Goal: Information Seeking & Learning: Find contact information

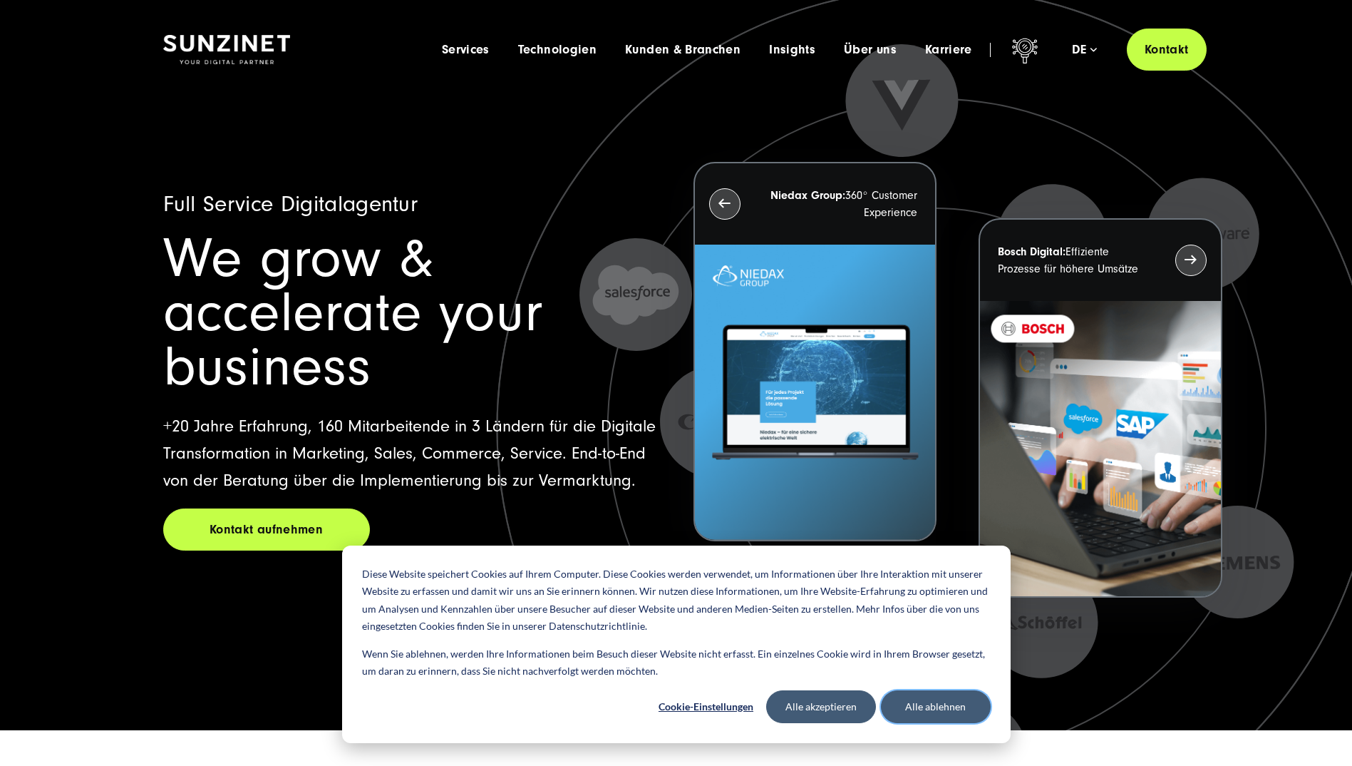
click at [979, 709] on button "Alle ablehnen" at bounding box center [936, 706] width 110 height 33
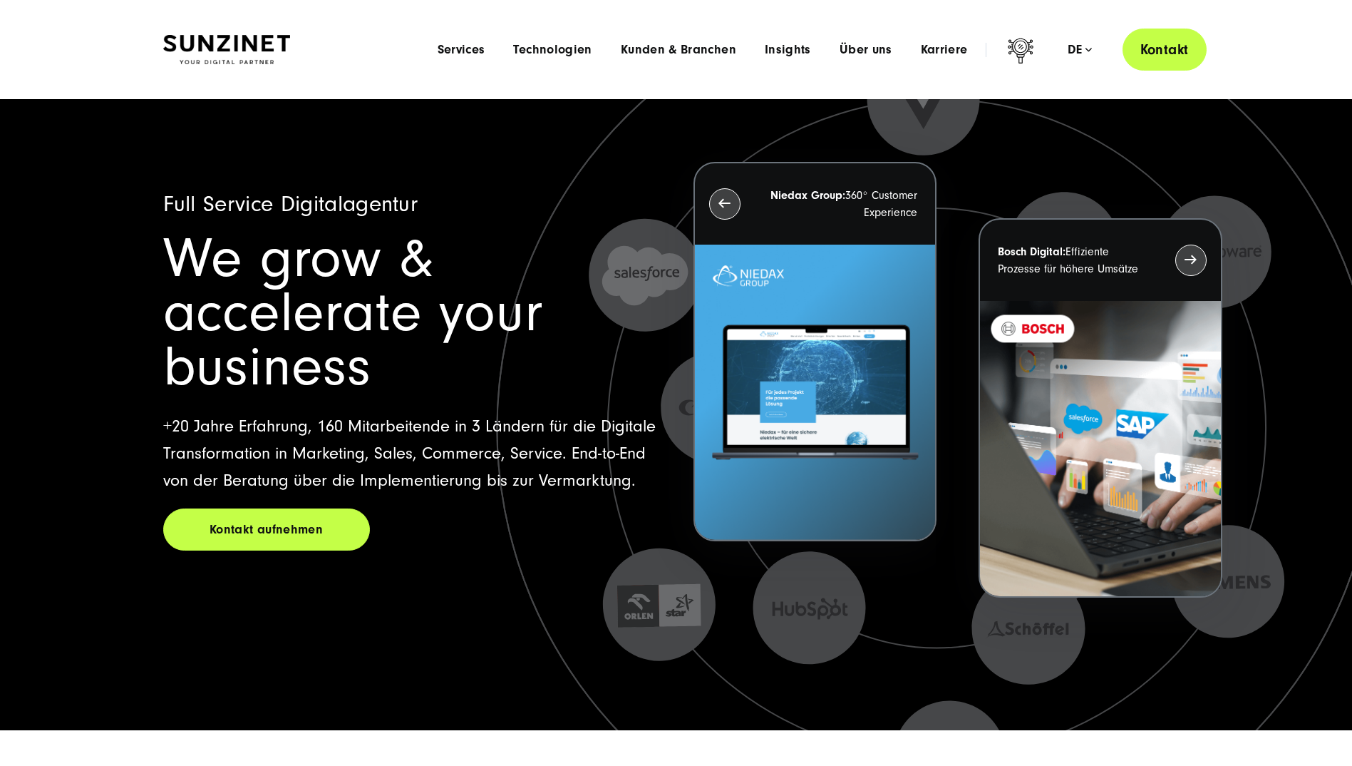
click at [1147, 47] on link "Kontakt" at bounding box center [1165, 50] width 84 height 42
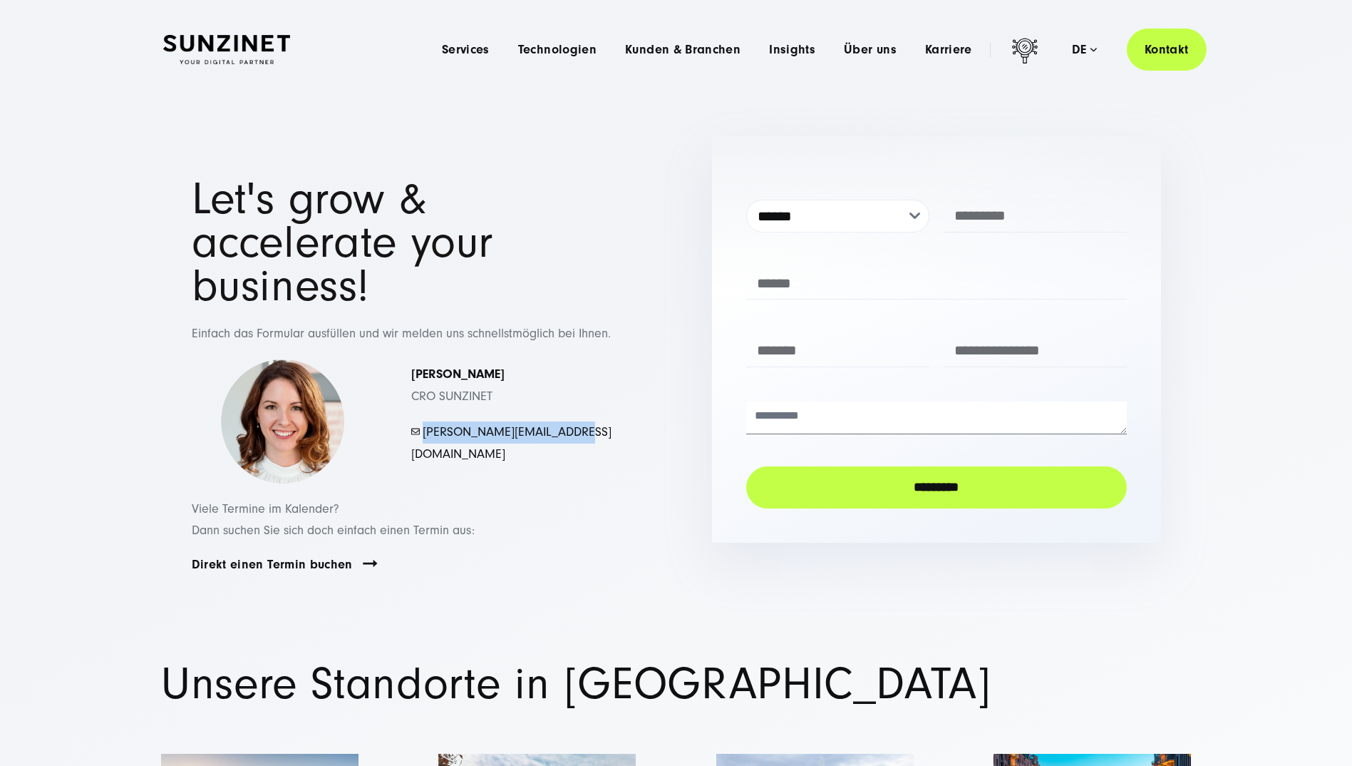
drag, startPoint x: 588, startPoint y: 401, endPoint x: 423, endPoint y: 405, distance: 164.7
click at [423, 421] on p "- mayer.simona@sunzinet.com" at bounding box center [511, 442] width 201 height 43
copy link "mayer.simona@sunzinet.com"
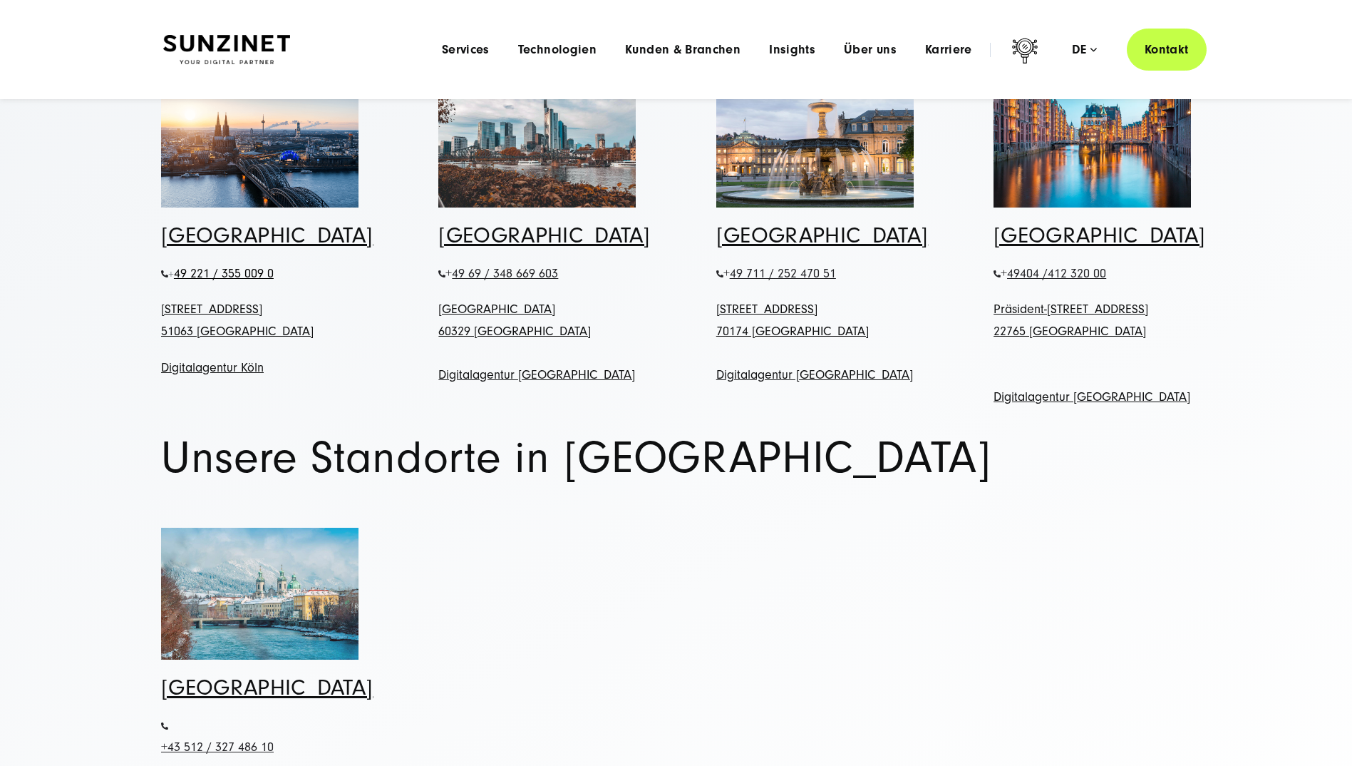
scroll to position [642, 0]
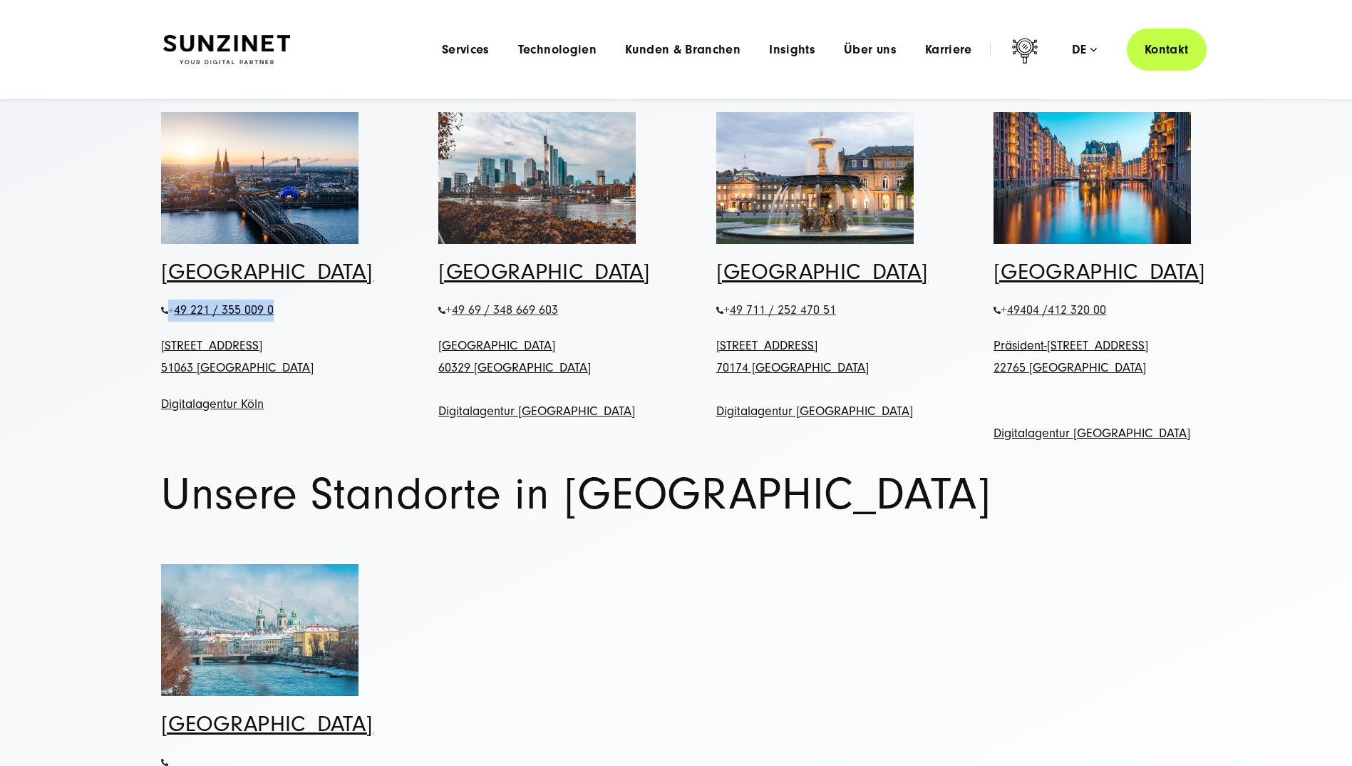
drag, startPoint x: 284, startPoint y: 265, endPoint x: 170, endPoint y: 268, distance: 113.4
click at [170, 299] on p "+ 49 221 / 355 009 0" at bounding box center [259, 310] width 197 height 22
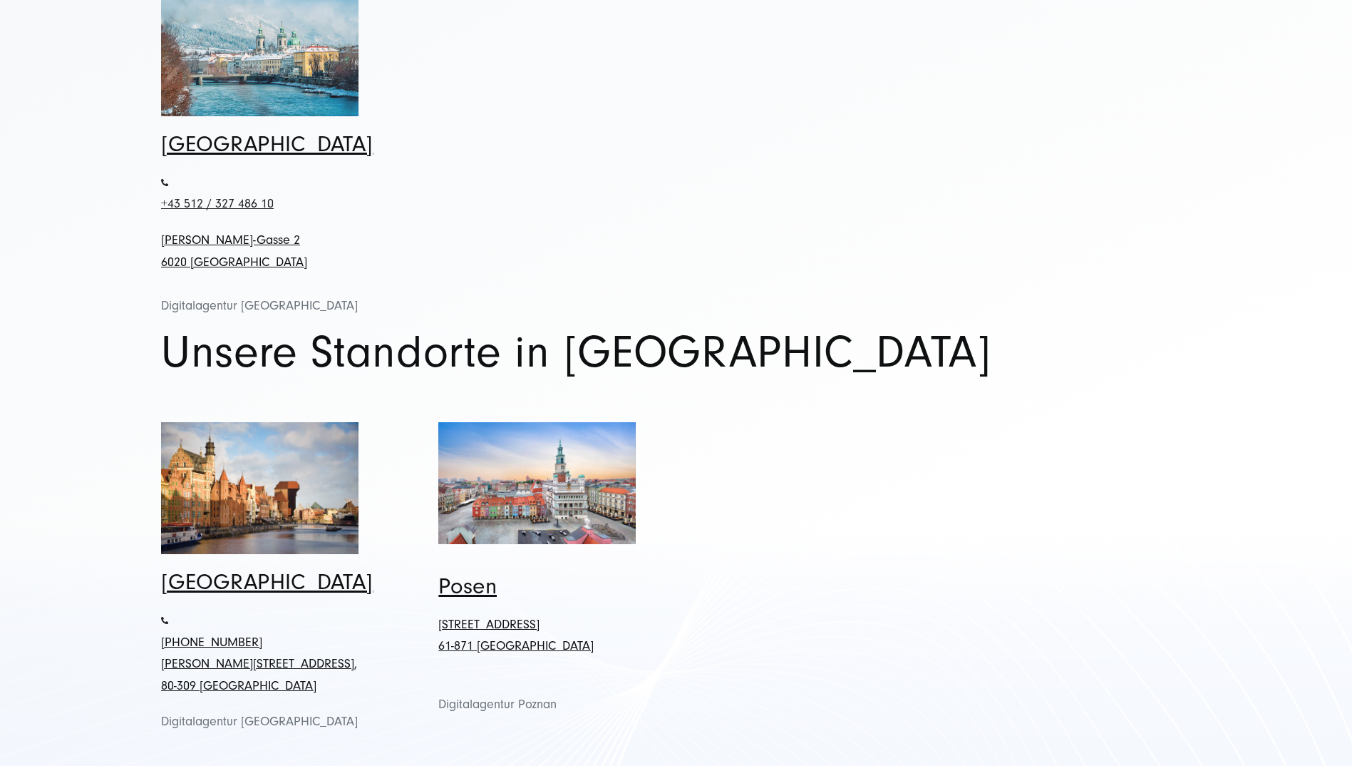
scroll to position [1354, 0]
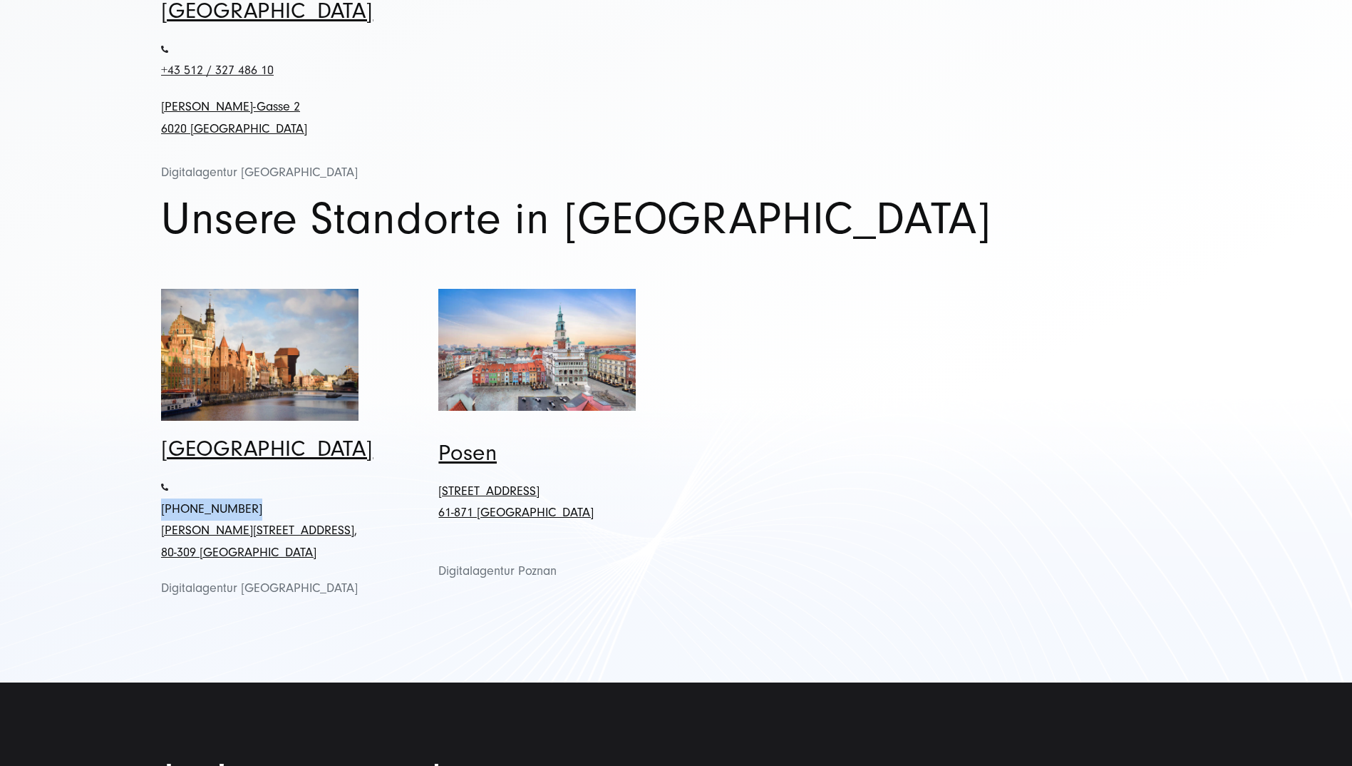
drag, startPoint x: 249, startPoint y: 465, endPoint x: 163, endPoint y: 467, distance: 86.3
click at [163, 476] on p "+48 587 418270 Aleja Grunwaldzka 472C, 80-309 Danzig" at bounding box center [259, 519] width 197 height 87
copy link "[PHONE_NUMBER]"
